Goal: Find specific page/section: Find specific page/section

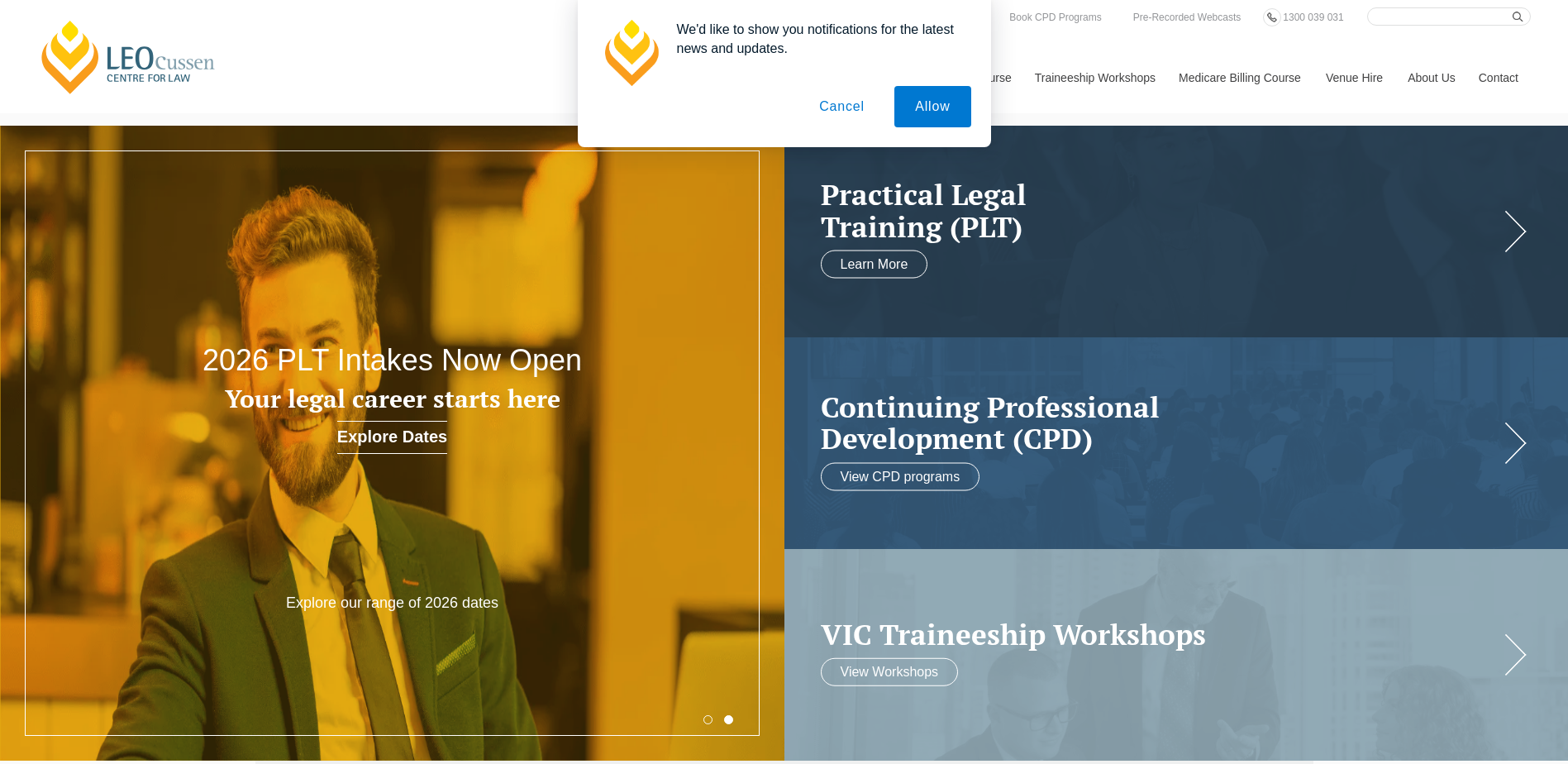
click at [844, 112] on button "Cancel" at bounding box center [841, 107] width 86 height 41
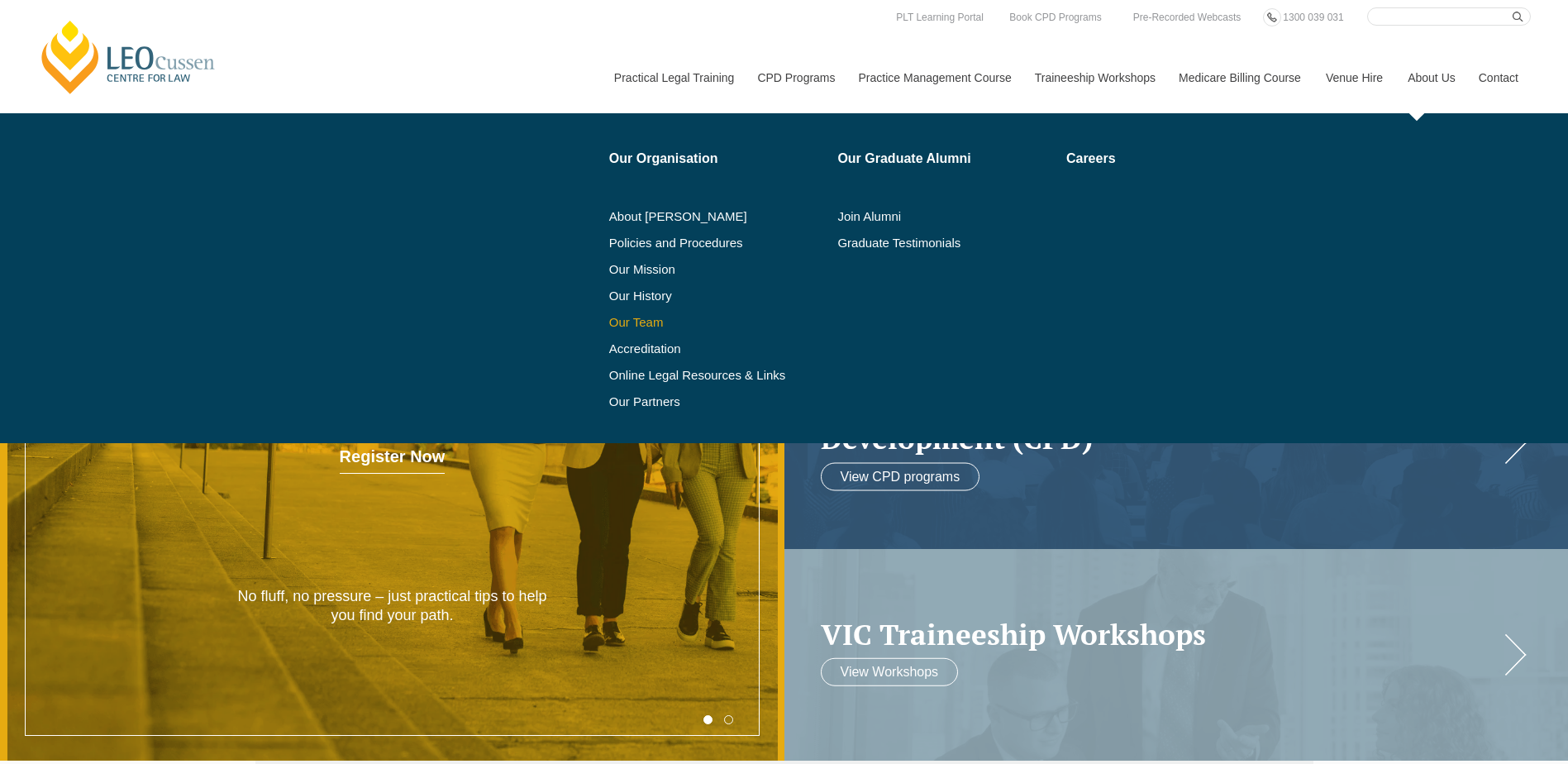
click at [652, 325] on link "Our Team" at bounding box center [718, 323] width 217 height 13
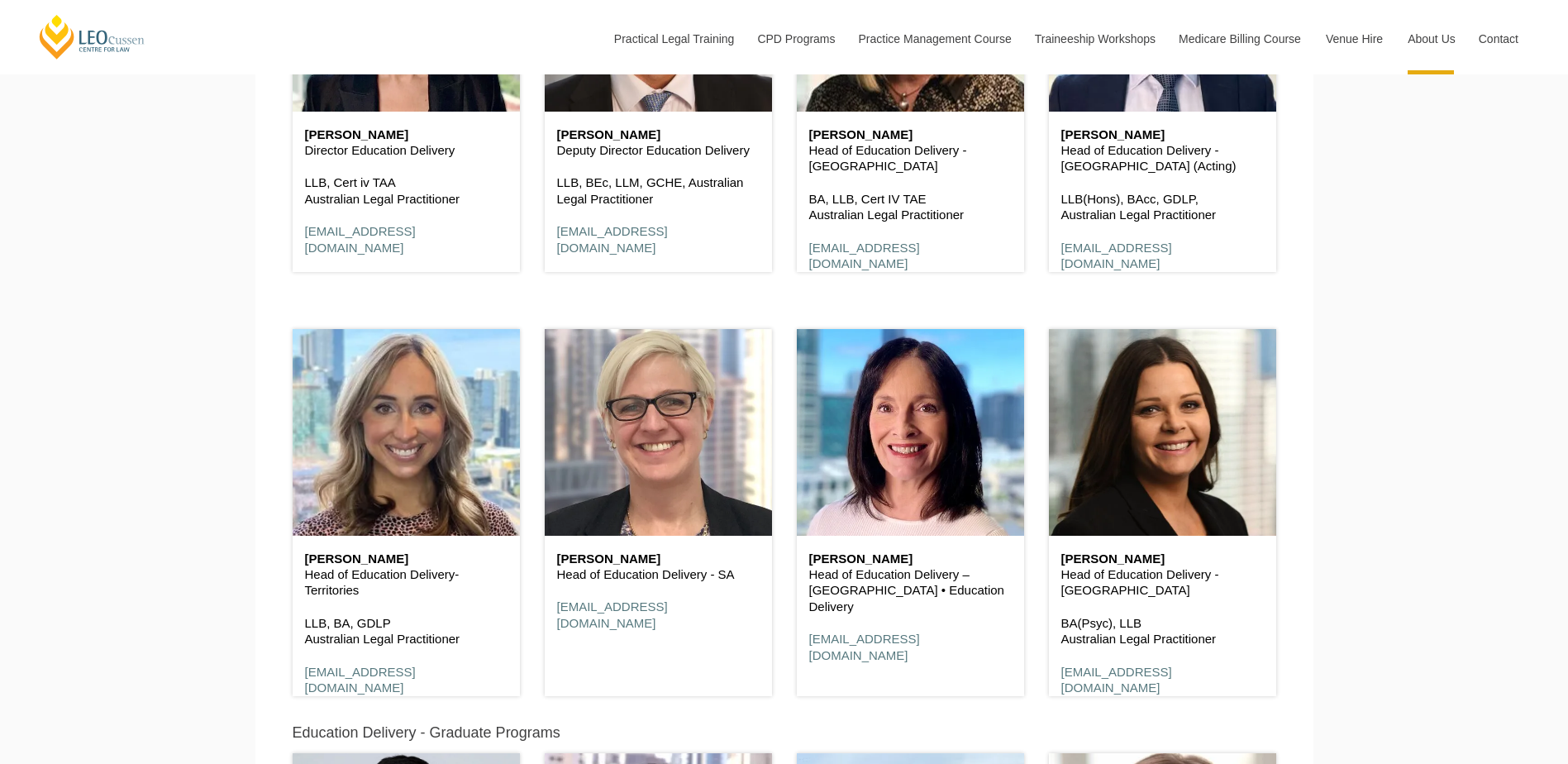
scroll to position [1684, 0]
